Goal: Find specific page/section: Find specific page/section

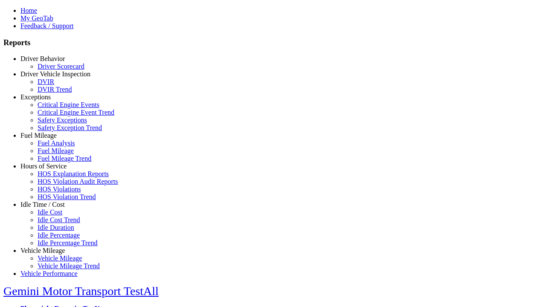
click at [49, 62] on link "Driver Behavior" at bounding box center [42, 58] width 44 height 7
click at [55, 70] on link "Driver Scorecard" at bounding box center [61, 66] width 47 height 7
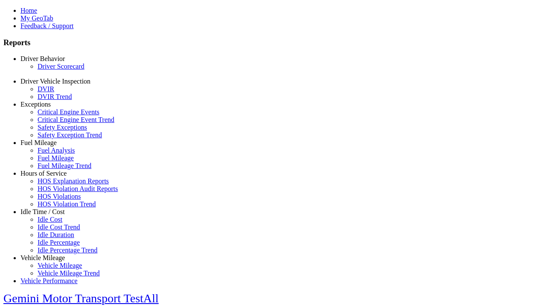
scroll to position [178, 0]
